Goal: Communication & Community: Ask a question

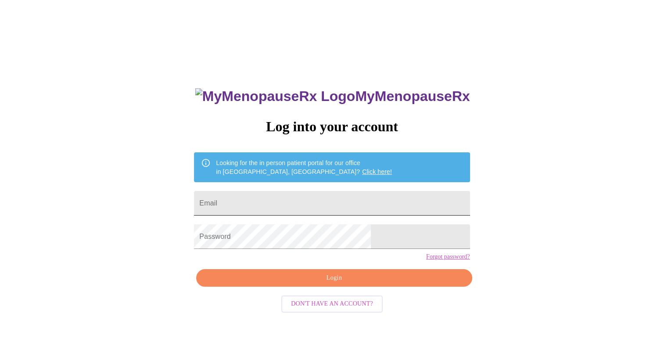
click at [307, 195] on input "Email" at bounding box center [332, 203] width 276 height 25
type input "[EMAIL_ADDRESS][DOMAIN_NAME]"
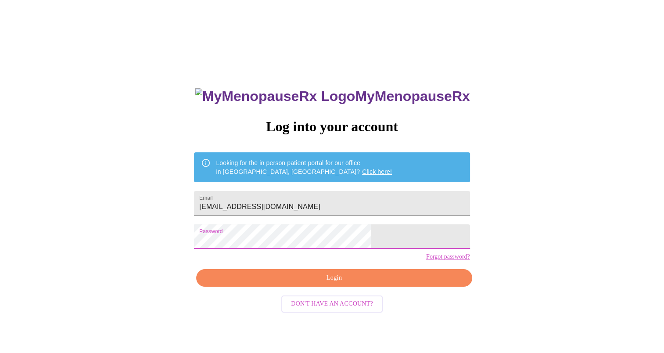
click at [295, 283] on span "Login" at bounding box center [333, 277] width 255 height 11
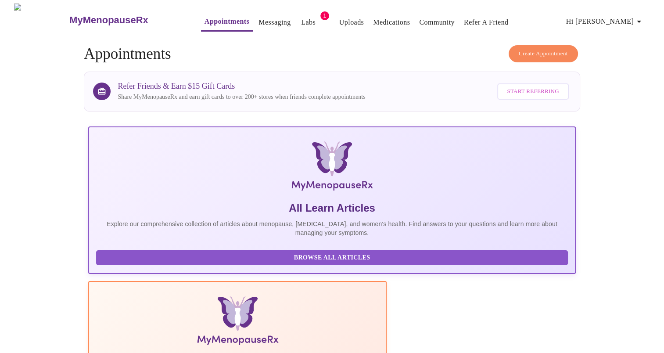
click at [298, 21] on span "Labs" at bounding box center [308, 22] width 21 height 12
click at [320, 13] on span "1" at bounding box center [324, 15] width 9 height 9
click at [301, 22] on link "Labs" at bounding box center [308, 22] width 14 height 12
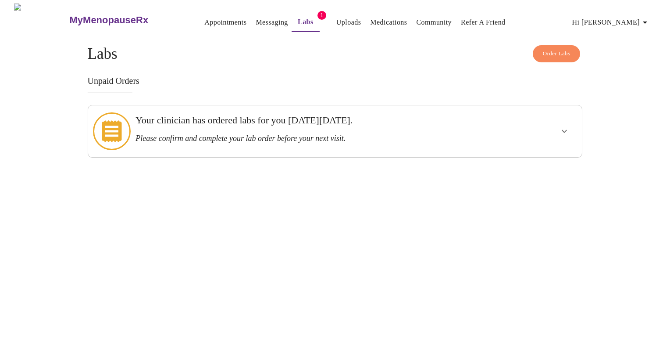
click at [283, 137] on h3 "Please confirm and complete your lab order before your next visit." at bounding box center [311, 138] width 351 height 9
click at [560, 126] on icon "show more" at bounding box center [564, 131] width 11 height 11
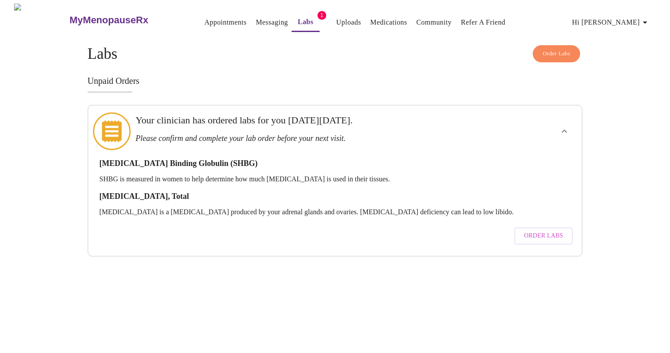
click at [550, 230] on span "Order Labs" at bounding box center [543, 235] width 39 height 11
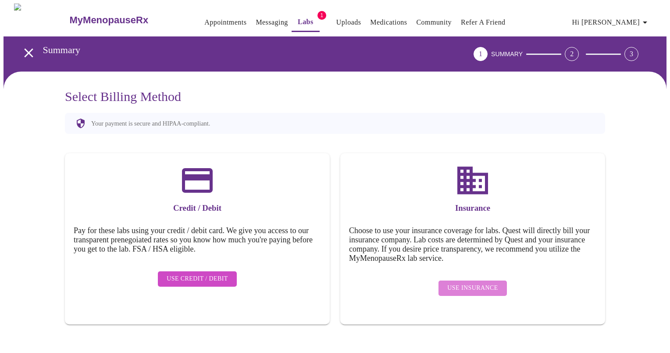
click at [486, 283] on span "Use Insurance" at bounding box center [473, 288] width 50 height 11
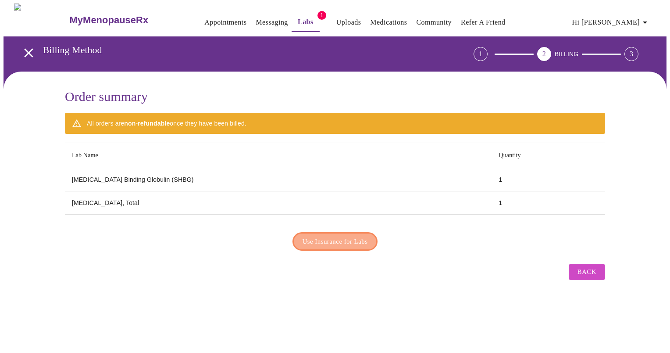
click at [341, 239] on span "Use Insurance for Labs" at bounding box center [335, 241] width 65 height 11
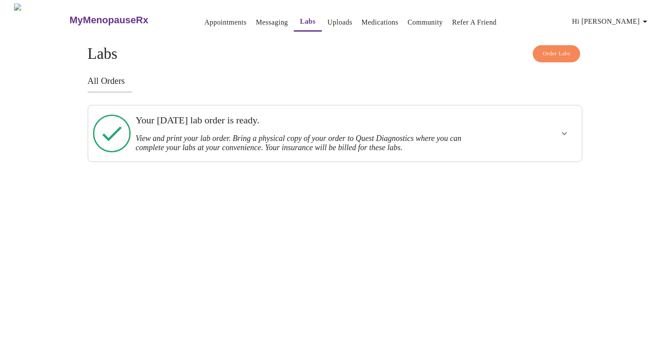
click at [561, 130] on icon "show more" at bounding box center [564, 133] width 11 height 11
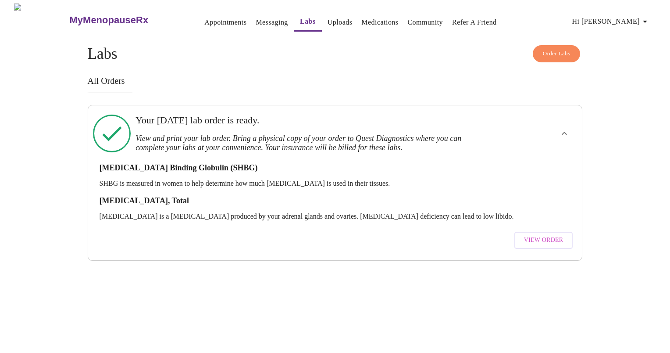
click at [528, 235] on span "View Order" at bounding box center [543, 240] width 39 height 11
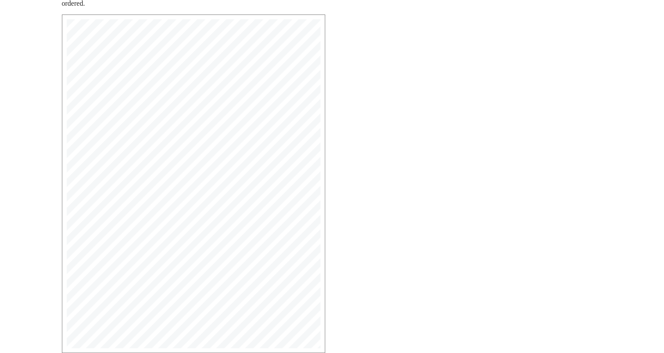
scroll to position [186, 0]
click at [86, 324] on span "Open Larger PDF" at bounding box center [102, 321] width 57 height 11
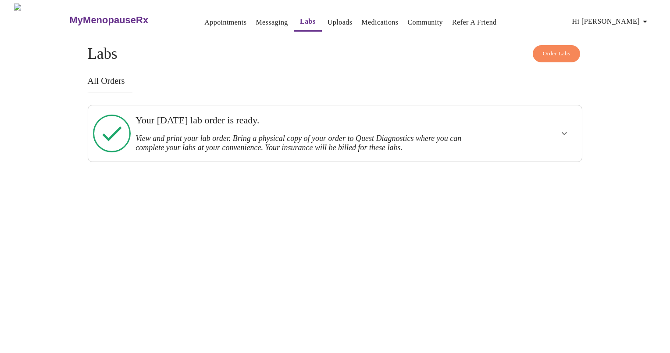
click at [372, 20] on link "Medications" at bounding box center [380, 22] width 37 height 12
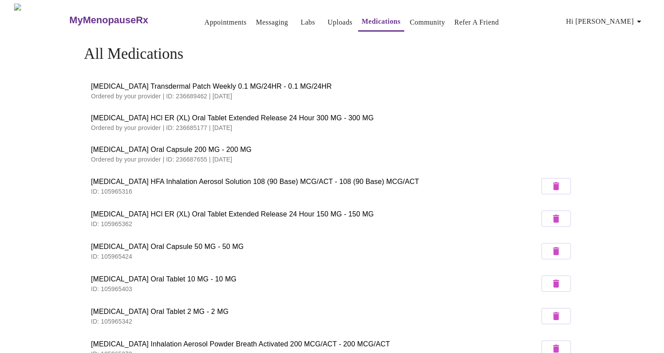
click at [232, 83] on span "[MEDICAL_DATA] Transdermal Patch Weekly 0.1 MG/24HR - 0.1 MG/24HR" at bounding box center [332, 86] width 482 height 11
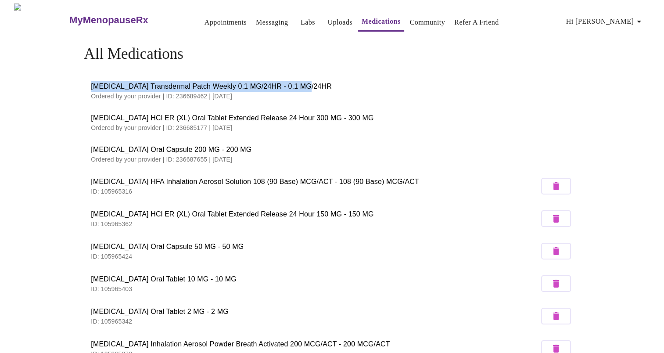
drag, startPoint x: 283, startPoint y: 83, endPoint x: 82, endPoint y: 86, distance: 200.5
click at [82, 86] on div "All Medications [MEDICAL_DATA] Transdermal Patch Weekly 0.1 MG/24HR - 0.1 MG/24…" at bounding box center [332, 312] width 562 height 535
copy span "[MEDICAL_DATA] Transdermal Patch Weekly 0.1 MG/24HR - 0.1 MG/24HR"
click at [256, 20] on link "Messaging" at bounding box center [272, 22] width 32 height 12
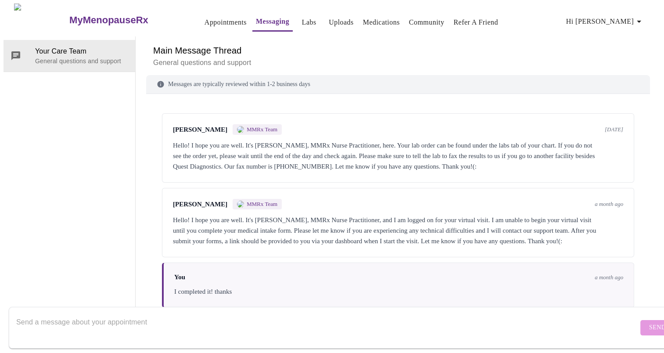
scroll to position [116, 0]
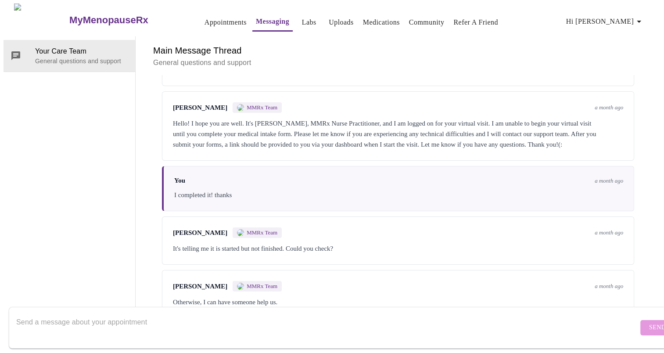
click at [217, 313] on textarea "Send a message about your appointment" at bounding box center [327, 327] width 622 height 28
paste textarea "[MEDICAL_DATA] Transdermal Patch Weekly 0.1 MG/24HR - 0.1 MG/24HR"
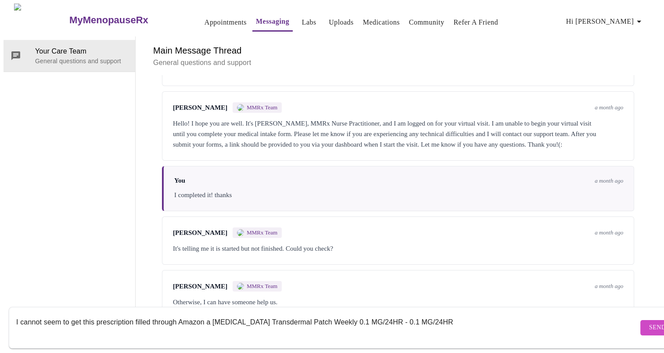
click at [215, 313] on textarea "I cannot seem to get this prescription filled through Amazon a [MEDICAL_DATA] T…" at bounding box center [327, 327] width 622 height 28
click at [199, 324] on textarea "I cannot seem to get this prescription filled through Amazon although I am able…" at bounding box center [327, 327] width 622 height 28
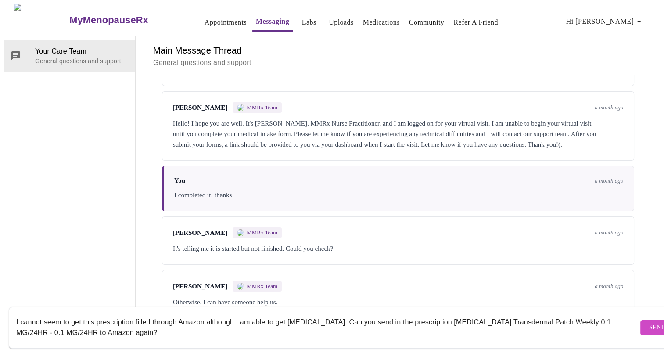
type textarea "I cannot seem to get this prescription filled through Amazon although I am able…"
click at [649, 322] on span "Send" at bounding box center [657, 327] width 17 height 11
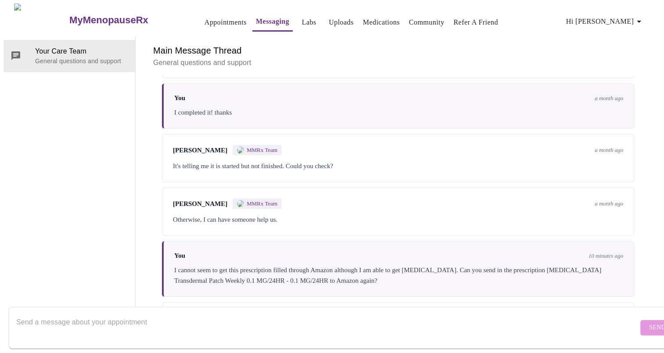
scroll to position [233, 0]
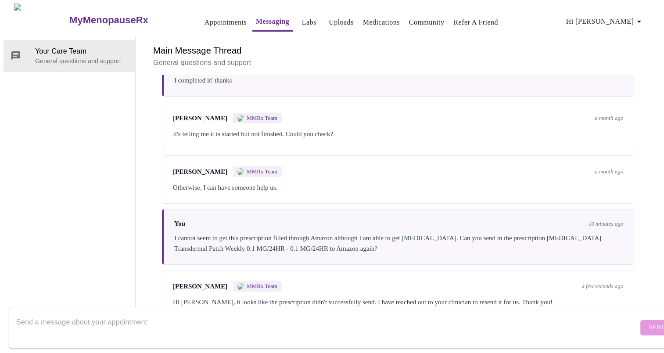
click at [349, 311] on div at bounding box center [327, 328] width 622 height 34
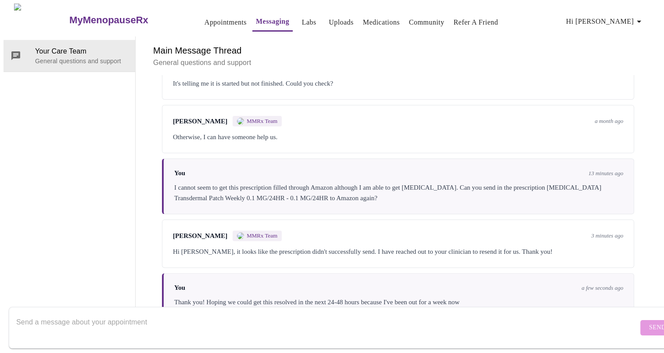
scroll to position [286, 0]
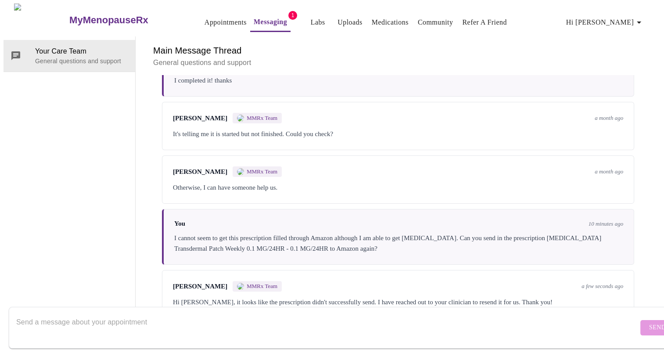
scroll to position [233, 0]
click at [449, 313] on textarea "Send a message about your appointment" at bounding box center [327, 327] width 622 height 28
type textarea "Thank you! Hoping we could get this resolved in the next 24-48 hours because I'…"
click at [641, 322] on button "Send" at bounding box center [657, 327] width 34 height 15
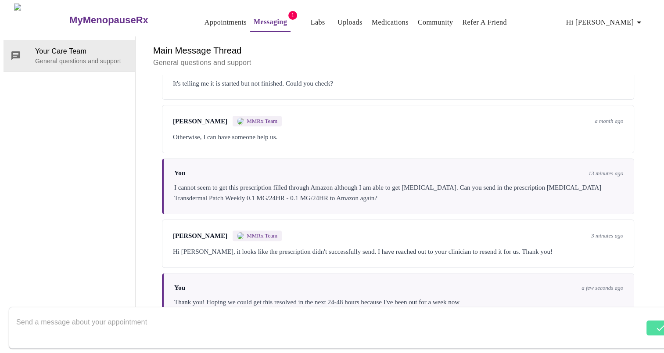
scroll to position [286, 0]
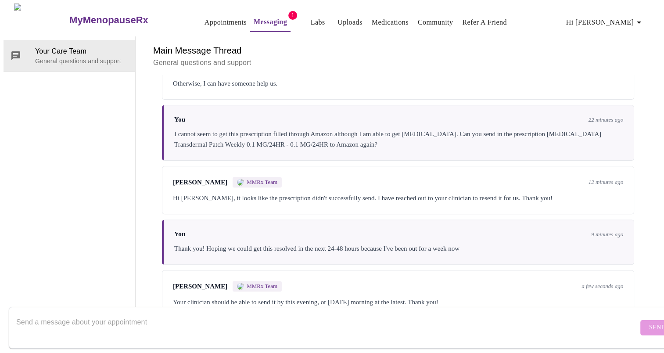
scroll to position [341, 0]
